Goal: Task Accomplishment & Management: Manage account settings

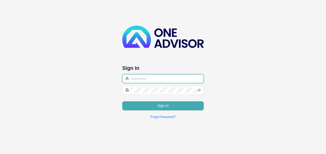
type input "[PERSON_NAME][EMAIL_ADDRESS][DOMAIN_NAME]"
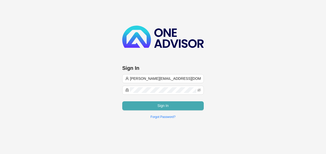
click at [162, 107] on span "Sign In" at bounding box center [162, 106] width 11 height 6
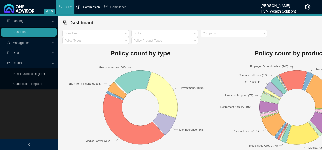
click at [92, 8] on span "Commission" at bounding box center [91, 7] width 17 height 4
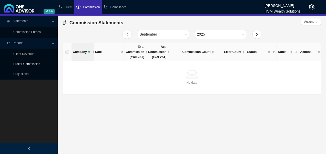
click at [35, 65] on link "Broker Commission" at bounding box center [26, 64] width 27 height 4
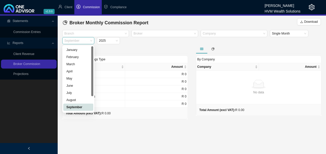
click at [90, 42] on span "September" at bounding box center [78, 40] width 28 height 7
click at [76, 99] on div "August" at bounding box center [78, 100] width 24 height 5
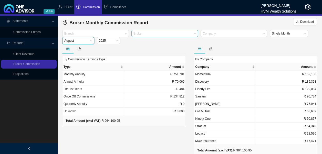
click at [158, 34] on div at bounding box center [162, 34] width 60 height 4
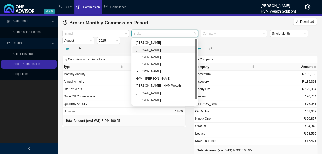
click at [148, 42] on div "[PERSON_NAME]" at bounding box center [164, 42] width 58 height 5
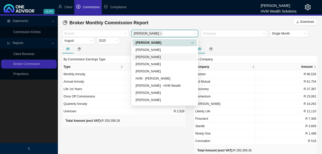
click at [140, 133] on div "By Commission Earnings Type Type Amount Monthly Annuity R 170,610 Annual Annuit…" at bounding box center [124, 105] width 132 height 122
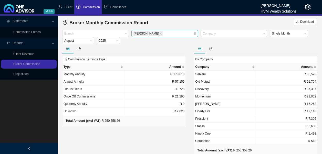
click at [159, 34] on icon "close" at bounding box center [160, 33] width 3 height 3
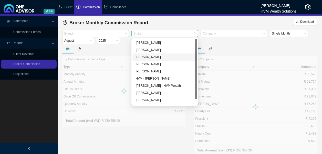
click at [195, 34] on div "Broker" at bounding box center [164, 33] width 67 height 7
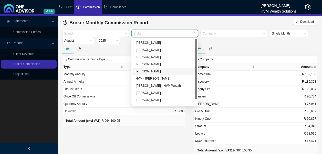
click at [156, 72] on div "[PERSON_NAME]" at bounding box center [164, 71] width 58 height 5
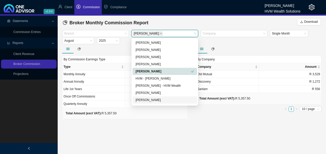
click at [161, 121] on main "Statements Commission Entries Reports Client Revenue Broker Commission Projecti…" at bounding box center [163, 85] width 326 height 139
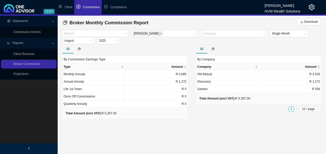
click at [159, 34] on icon "close" at bounding box center [160, 33] width 3 height 3
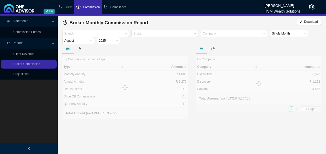
click at [196, 33] on div "Broker" at bounding box center [164, 33] width 67 height 7
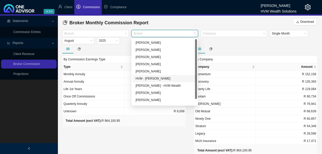
click at [163, 79] on div "HVM - [PERSON_NAME]" at bounding box center [164, 78] width 58 height 5
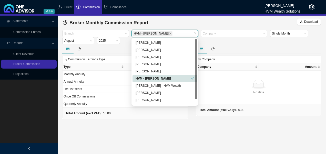
click at [163, 79] on div "HVM - [PERSON_NAME]" at bounding box center [162, 78] width 55 height 5
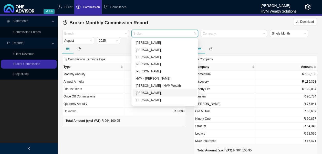
click at [158, 95] on div "[PERSON_NAME]" at bounding box center [164, 92] width 58 height 5
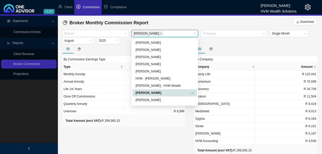
click at [158, 95] on div "[PERSON_NAME]" at bounding box center [162, 92] width 55 height 5
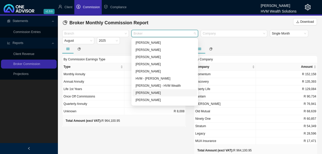
click at [156, 93] on div "[PERSON_NAME]" at bounding box center [164, 92] width 58 height 5
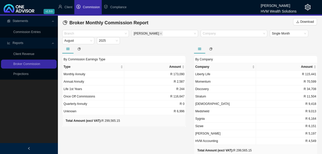
click at [155, 130] on div "By Commission Earnings Type Type Amount Monthly Annuity R 173,090 Annual Annuit…" at bounding box center [124, 105] width 132 height 122
click at [84, 43] on span "August" at bounding box center [78, 40] width 28 height 7
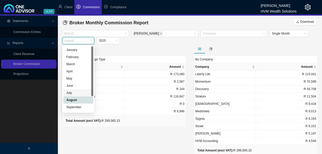
click at [77, 93] on div "July" at bounding box center [78, 92] width 24 height 5
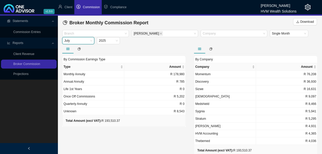
click at [175, 46] on div at bounding box center [123, 48] width 123 height 9
click at [159, 35] on icon "close" at bounding box center [160, 33] width 3 height 3
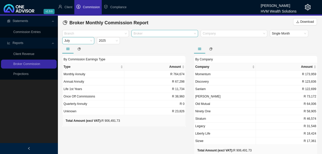
click at [91, 41] on span "July" at bounding box center [78, 40] width 28 height 7
drag, startPoint x: 133, startPoint y: 49, endPoint x: 145, endPoint y: 35, distance: 18.5
click at [134, 49] on div at bounding box center [123, 48] width 123 height 9
click at [145, 35] on div at bounding box center [162, 34] width 60 height 4
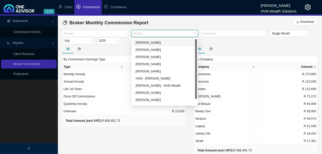
click at [144, 41] on div "[PERSON_NAME]" at bounding box center [164, 42] width 58 height 5
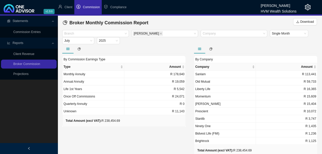
click at [147, 133] on div "By Commission Earnings Type Type Amount Monthly Annuity R 178,640 Annual Annuit…" at bounding box center [124, 105] width 132 height 122
click at [87, 41] on span "July" at bounding box center [78, 40] width 28 height 7
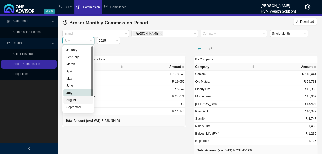
click at [74, 99] on div "August" at bounding box center [78, 100] width 24 height 5
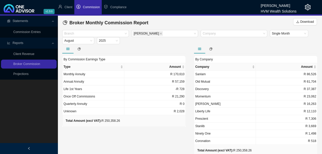
click at [171, 145] on div "By Commission Earnings Type Type Amount Monthly Annuity R 170,610 Annual Annuit…" at bounding box center [124, 105] width 132 height 122
